Goal: Navigation & Orientation: Find specific page/section

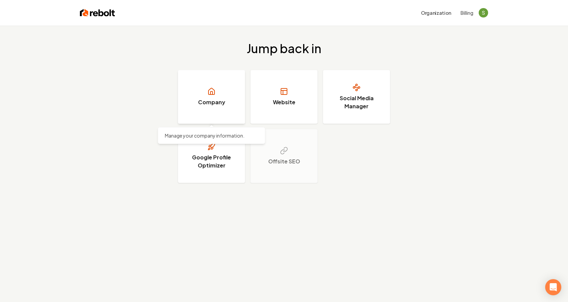
click at [229, 94] on link "Company" at bounding box center [211, 97] width 67 height 54
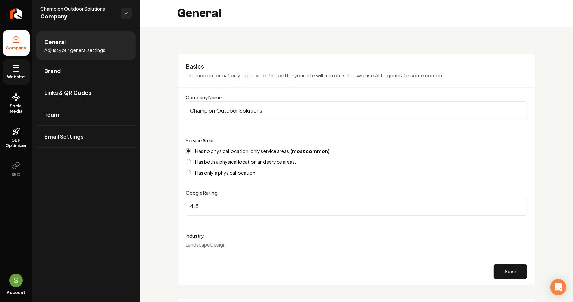
click at [16, 82] on link "Website" at bounding box center [16, 72] width 27 height 26
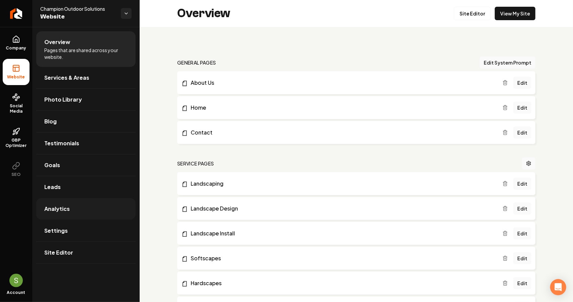
click at [62, 205] on span "Analytics" at bounding box center [57, 209] width 26 height 8
